Goal: Find specific page/section: Find specific page/section

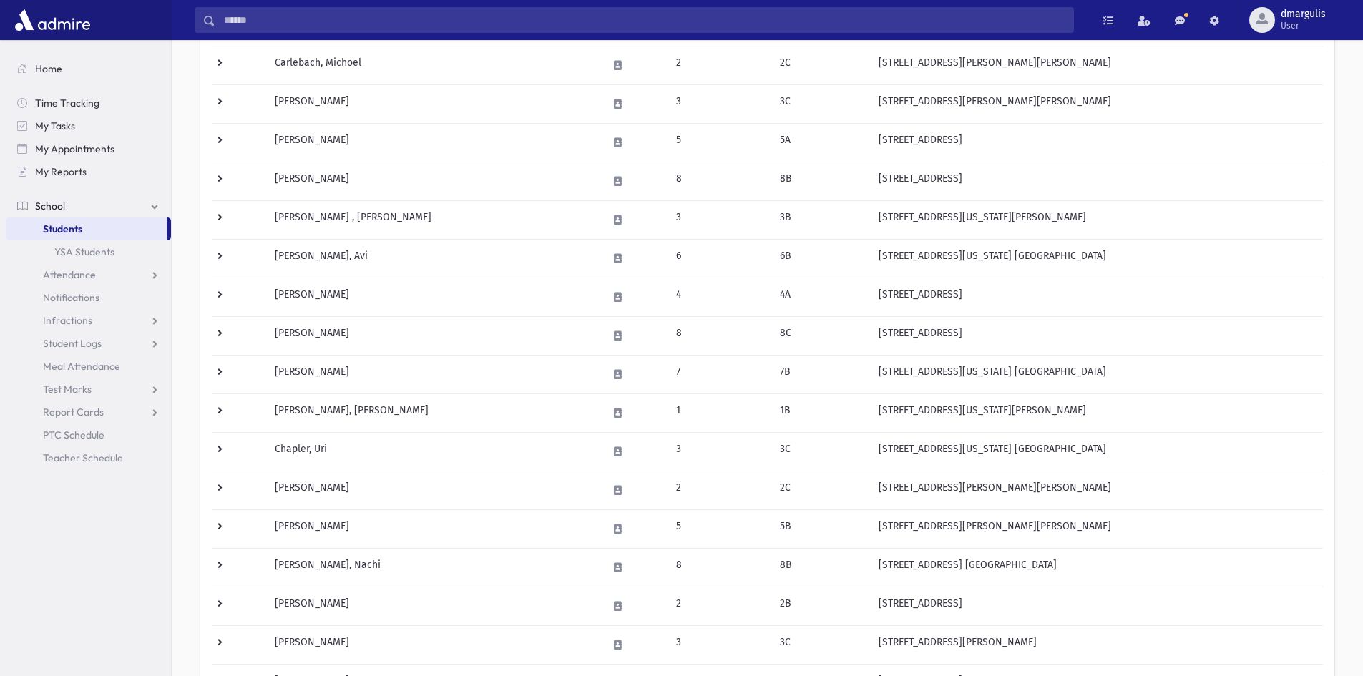
scroll to position [358, 0]
click at [295, 360] on td "Chapler, Pinchas" at bounding box center [432, 373] width 332 height 39
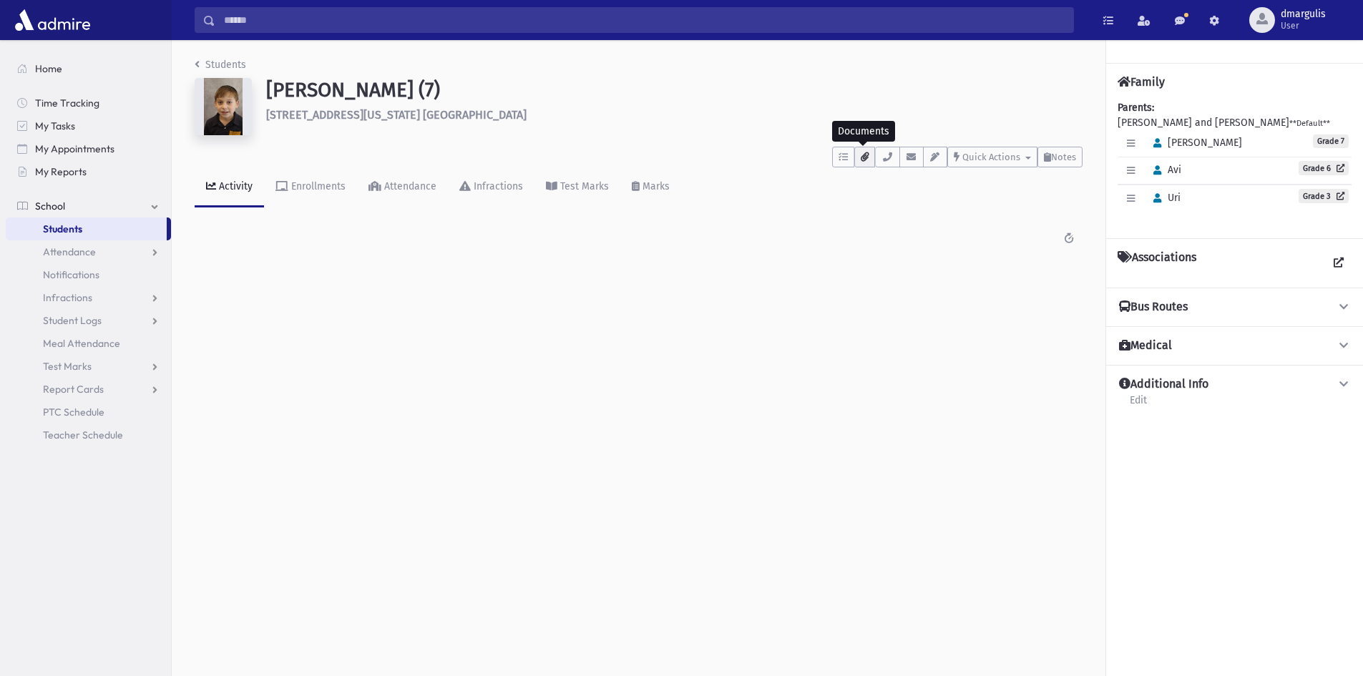
click at [860, 159] on icon "button" at bounding box center [864, 156] width 8 height 9
click at [152, 230] on link "Students" at bounding box center [86, 228] width 161 height 23
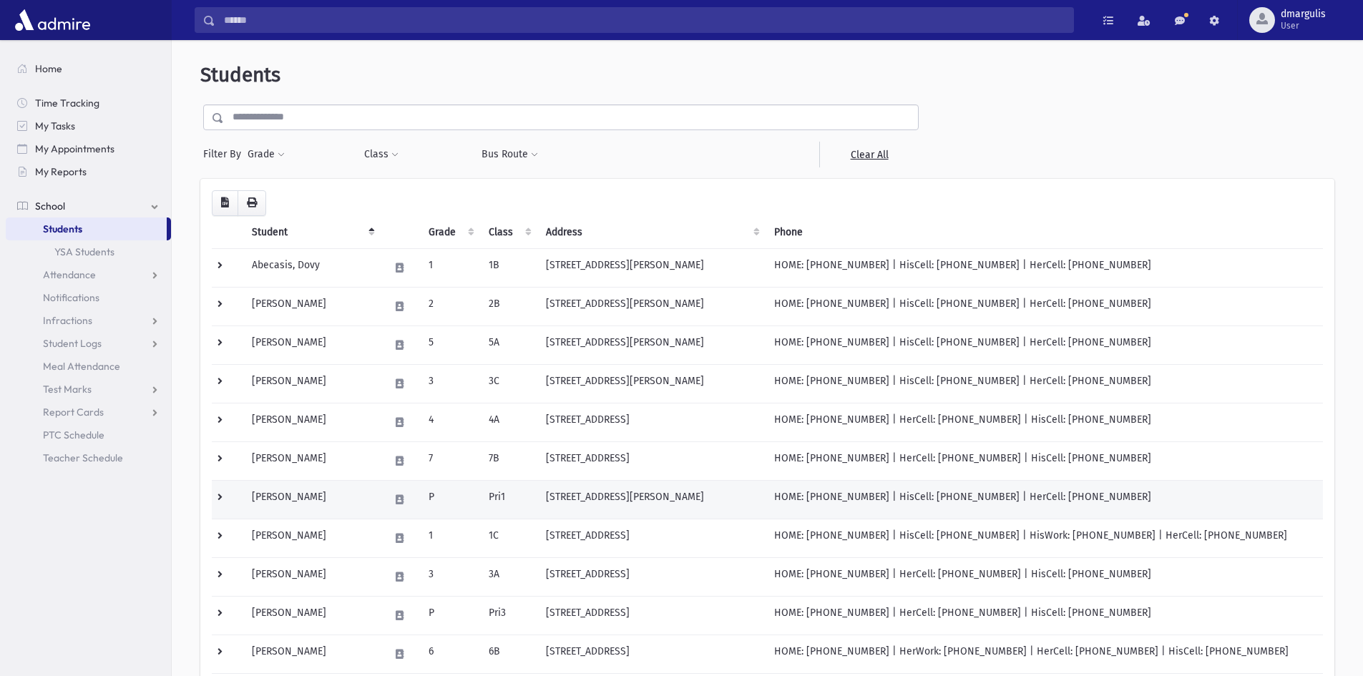
click at [335, 500] on td "[PERSON_NAME]" at bounding box center [311, 499] width 137 height 39
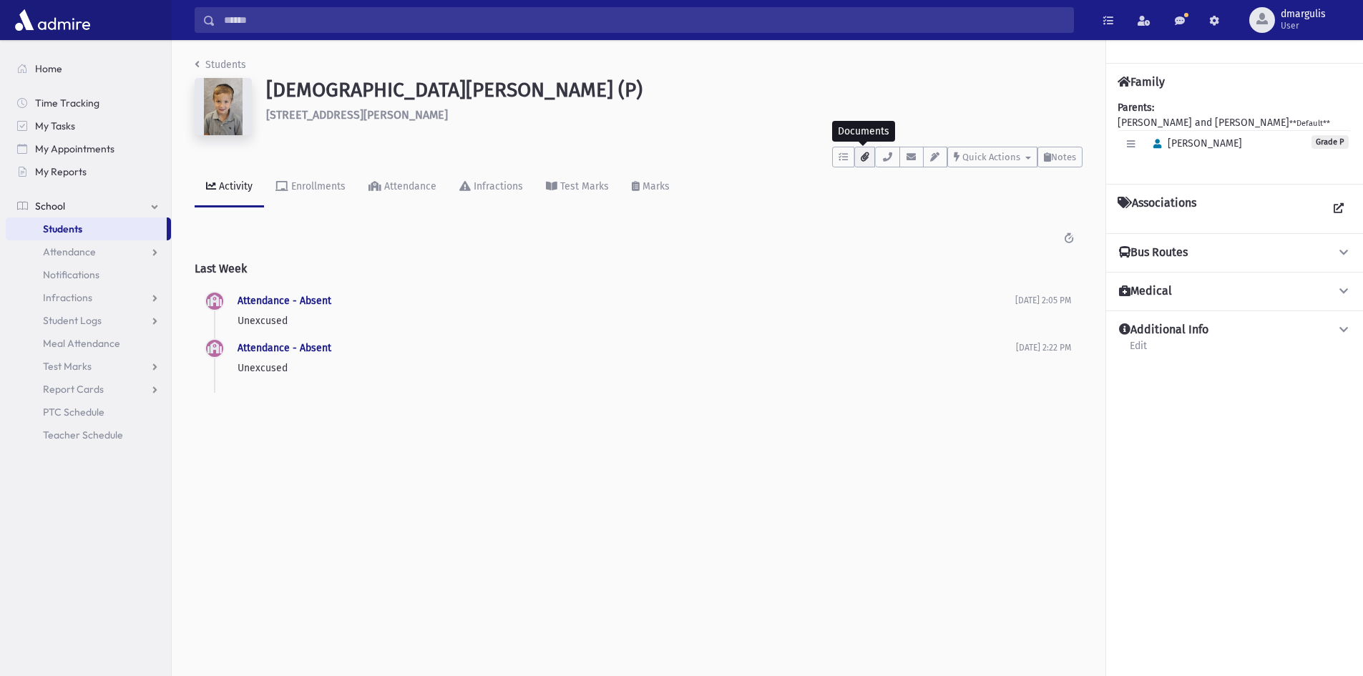
click at [871, 157] on button "button" at bounding box center [864, 157] width 21 height 21
click at [122, 62] on link "Home" at bounding box center [88, 68] width 165 height 23
